Goal: Information Seeking & Learning: Learn about a topic

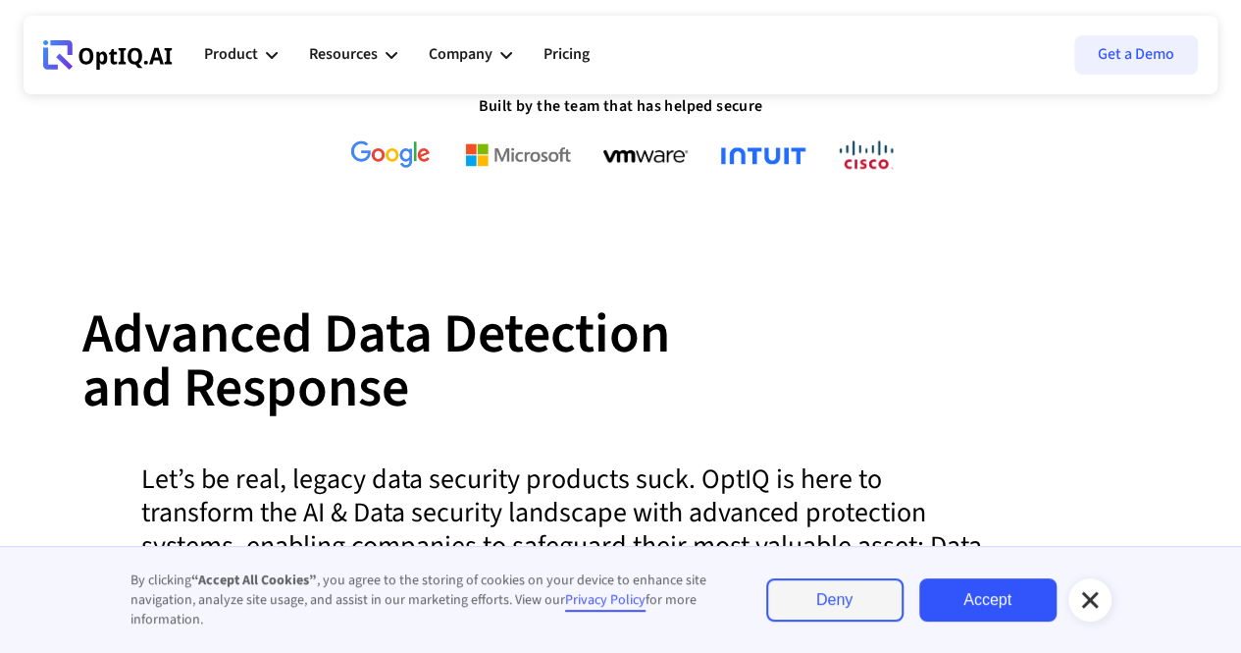
scroll to position [785, 0]
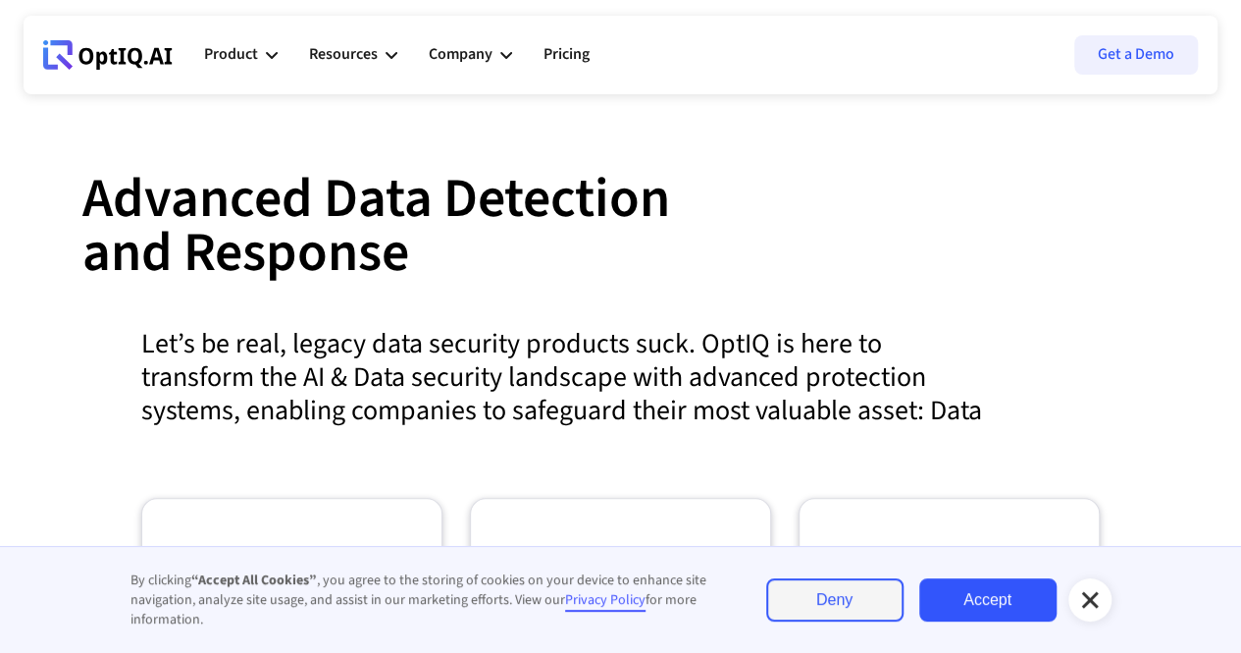
click at [1003, 618] on link "Accept" at bounding box center [988, 599] width 137 height 43
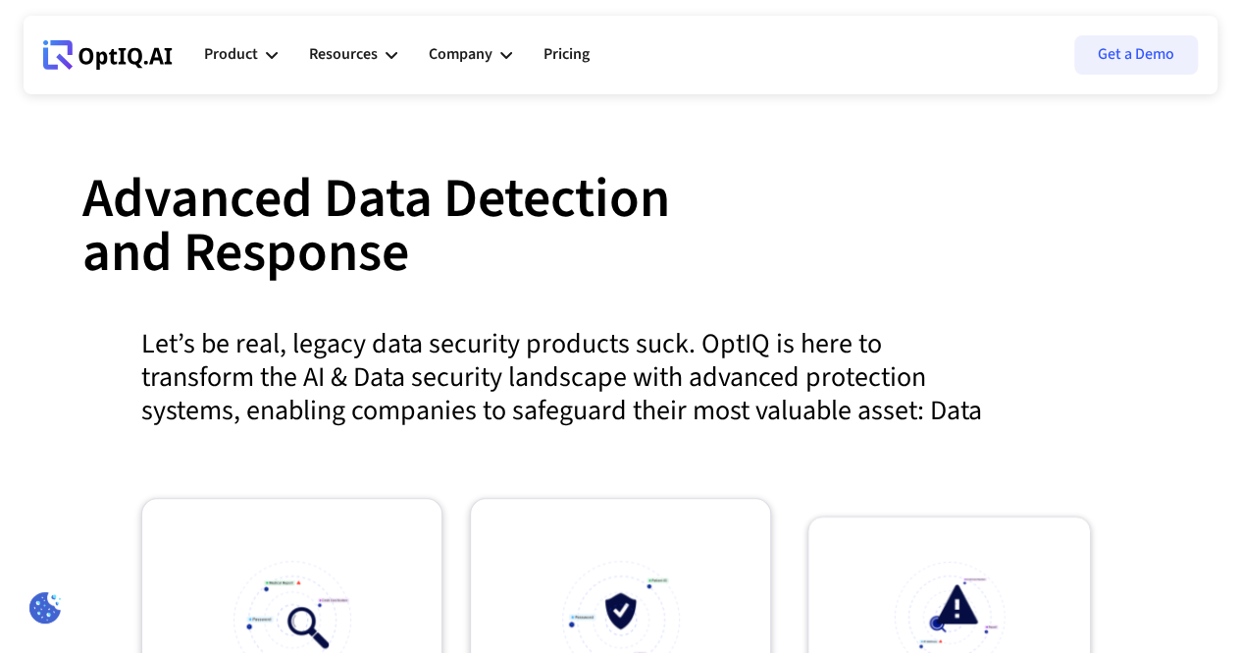
click at [995, 607] on img at bounding box center [949, 616] width 111 height 111
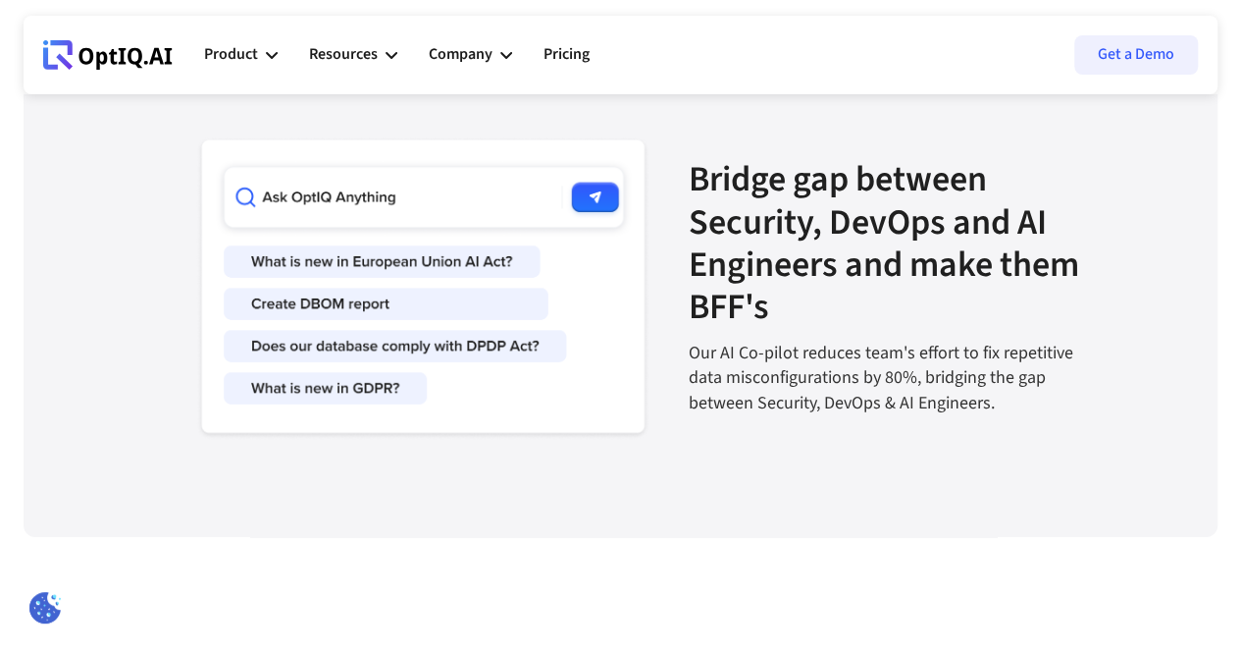
scroll to position [3239, 0]
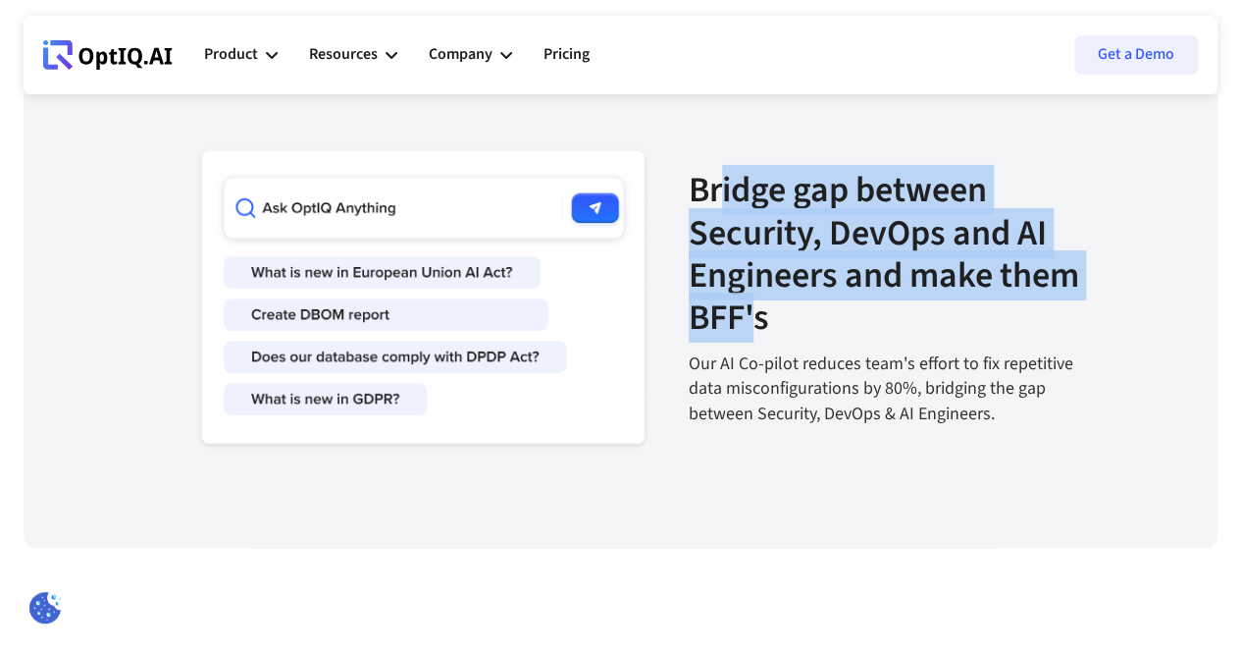
drag, startPoint x: 662, startPoint y: 249, endPoint x: 879, endPoint y: 352, distance: 240.1
click at [879, 343] on strong "Bridge gap between Security, DevOps and AI Engineers and make them BFF's" at bounding box center [884, 254] width 391 height 178
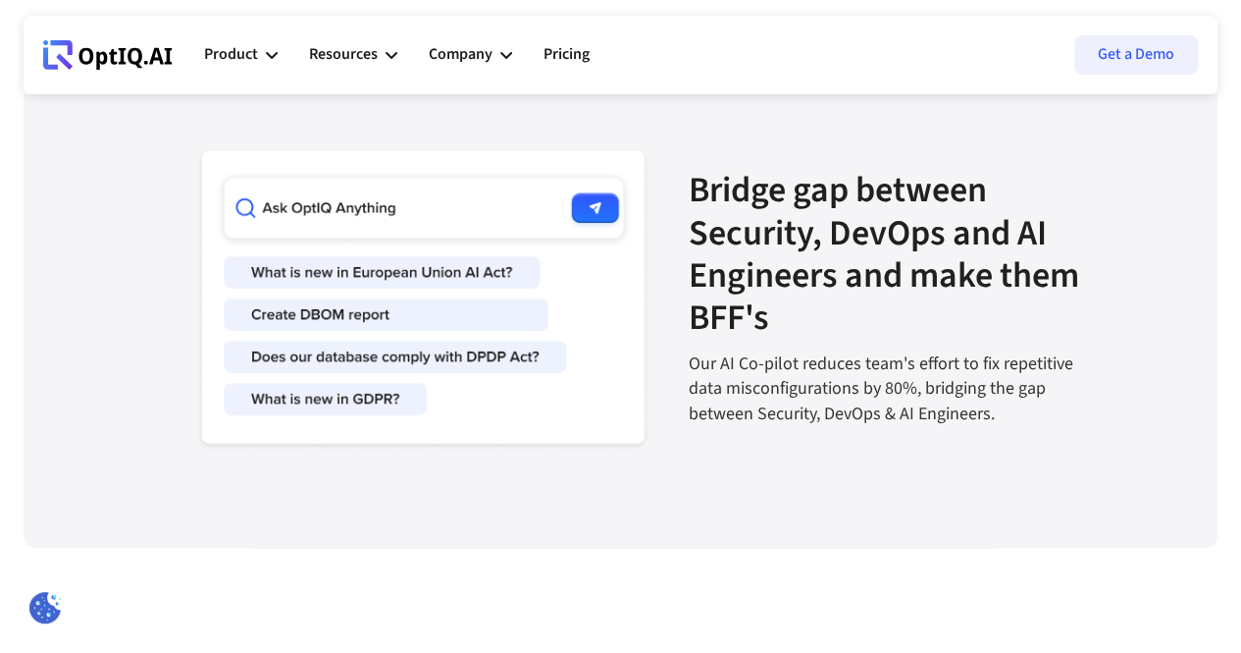
click at [822, 469] on section "Bridge gap between Security, DevOps and AI Engineers and make them BFF's Our AI…" at bounding box center [620, 238] width 959 height 461
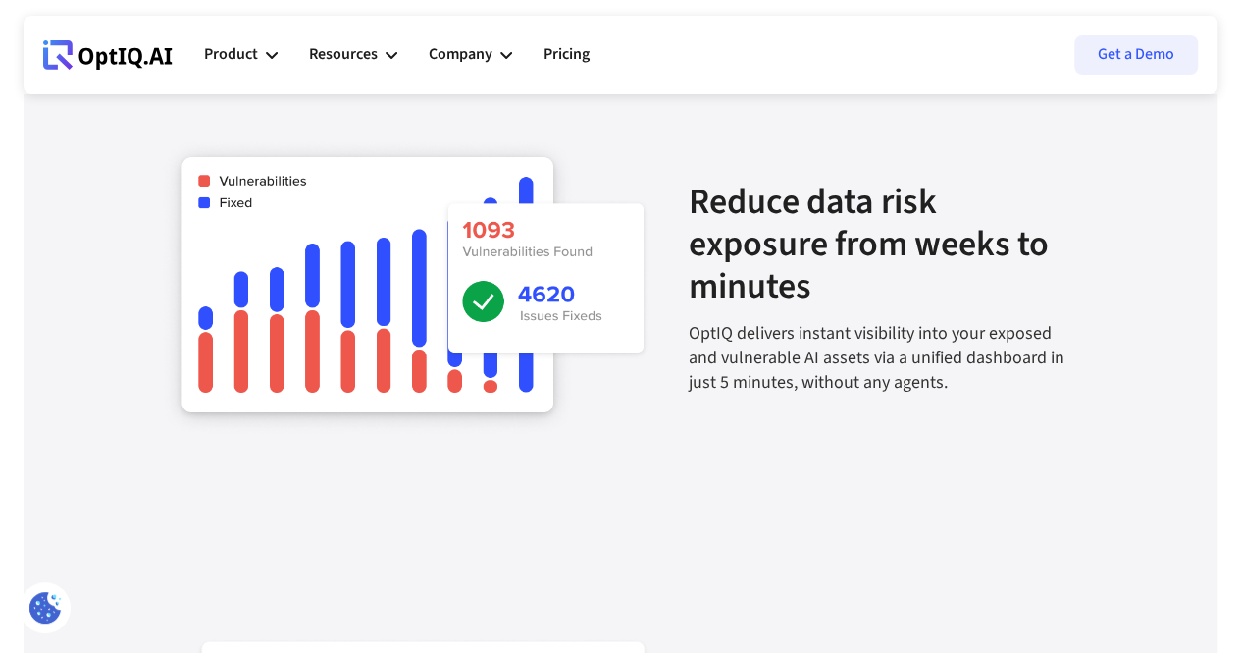
scroll to position [2467, 0]
